Goal: Find specific page/section: Find specific page/section

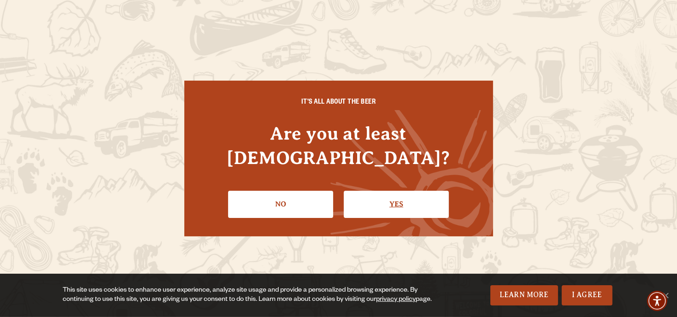
click at [382, 191] on link "Yes" at bounding box center [396, 204] width 105 height 27
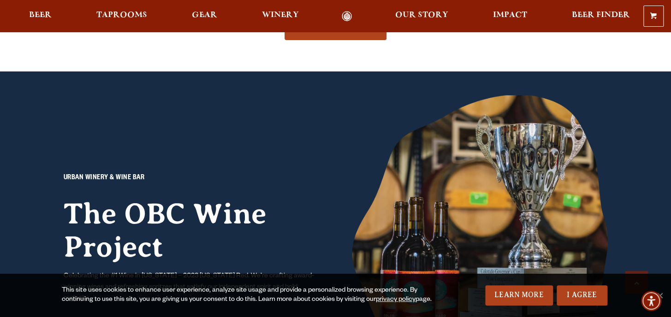
scroll to position [753, 0]
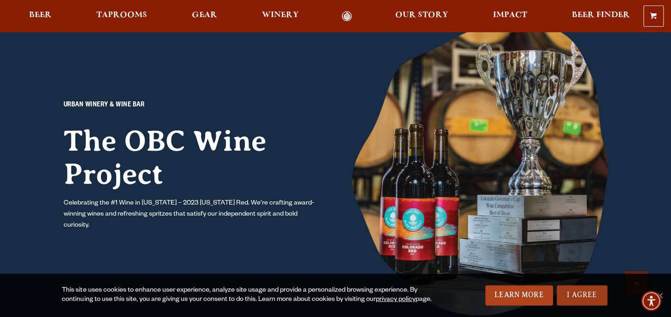
click at [573, 287] on link "I Agree" at bounding box center [581, 295] width 51 height 20
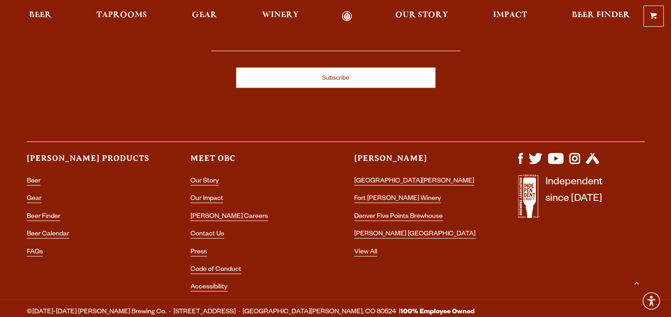
scroll to position [2738, 0]
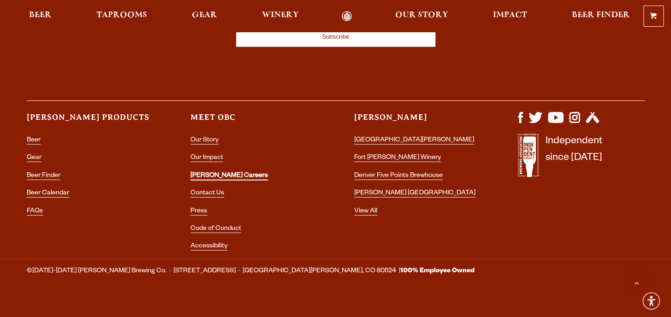
click at [215, 172] on link "[PERSON_NAME] Careers" at bounding box center [228, 176] width 77 height 8
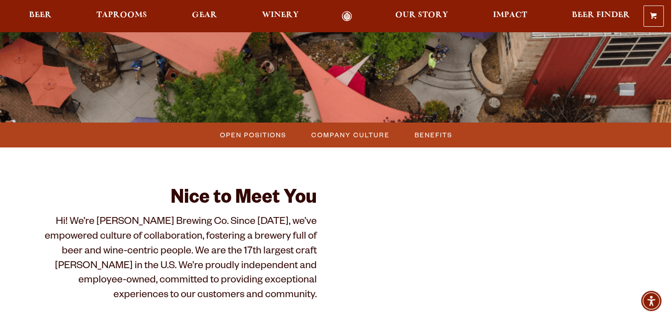
scroll to position [89, 0]
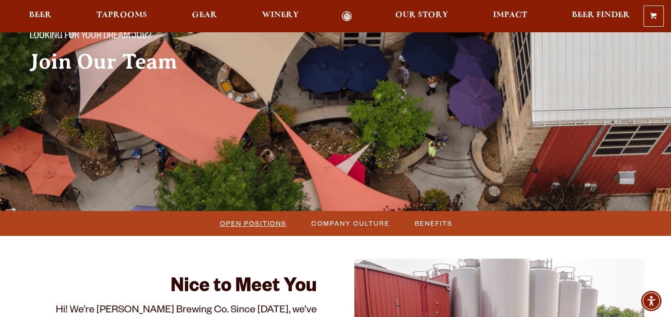
click at [242, 221] on span "Open Positions" at bounding box center [253, 223] width 66 height 13
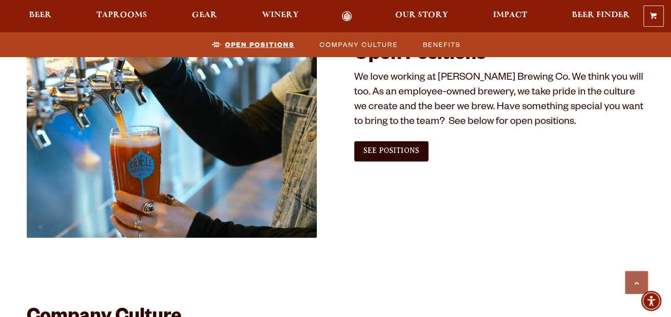
scroll to position [561, 0]
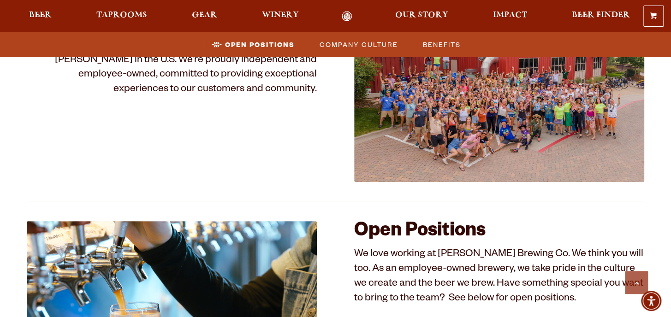
scroll to position [516, 0]
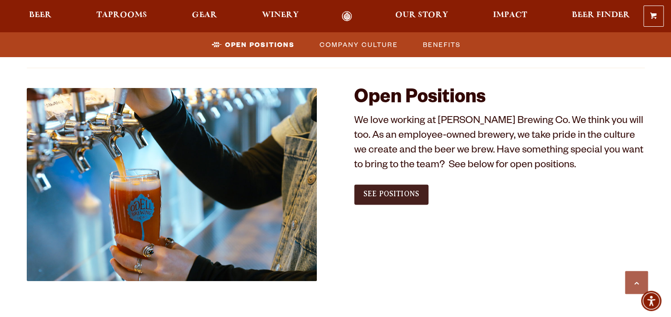
click at [405, 196] on span "See Positions" at bounding box center [391, 194] width 56 height 8
